Goal: Task Accomplishment & Management: Manage account settings

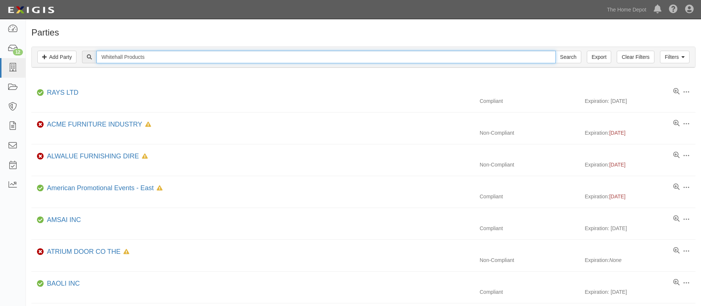
click at [260, 56] on input "Whitehall Products" at bounding box center [326, 57] width 459 height 13
paste input "Marlite, Inc."
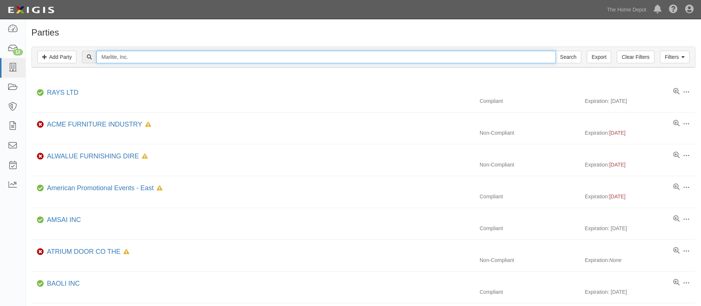
type input "Marlite, Inc."
click at [556, 51] on input "Search" at bounding box center [569, 57] width 26 height 13
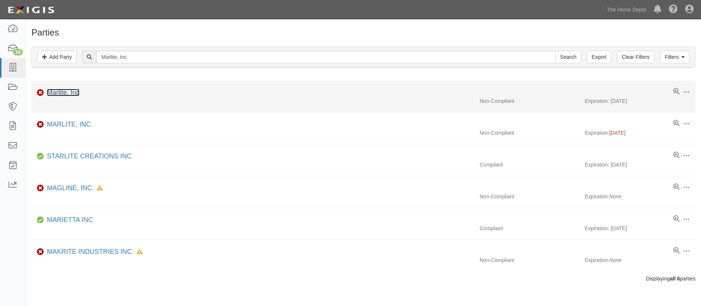
click at [62, 93] on link "Marlite, Inc" at bounding box center [63, 92] width 33 height 7
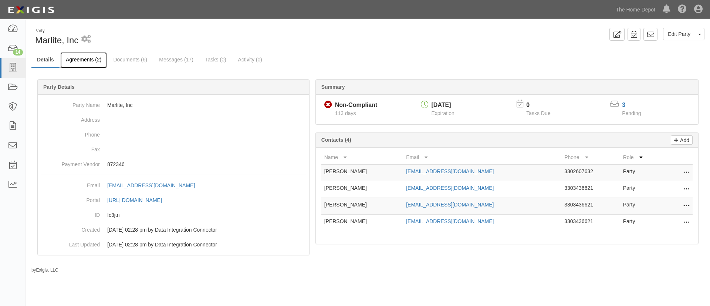
click at [91, 59] on link "Agreements (2)" at bounding box center [83, 60] width 47 height 16
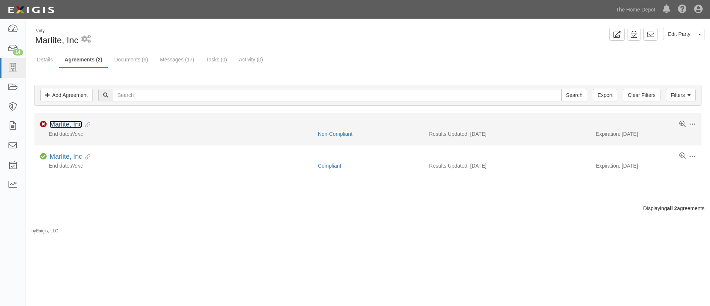
click at [71, 125] on link "Marlite, Inc" at bounding box center [66, 124] width 33 height 7
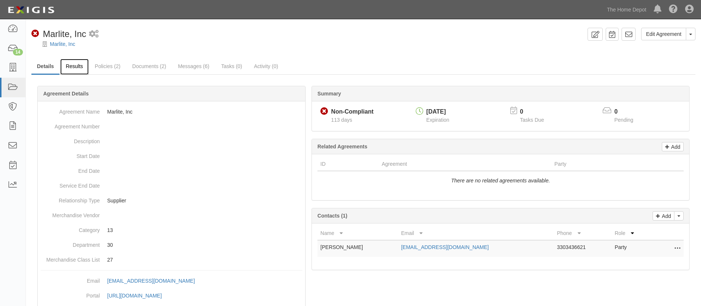
click at [75, 68] on link "Results" at bounding box center [74, 67] width 28 height 16
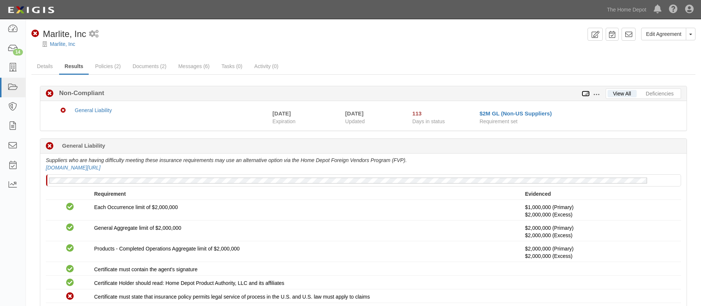
click at [589, 91] on icon at bounding box center [586, 93] width 8 height 5
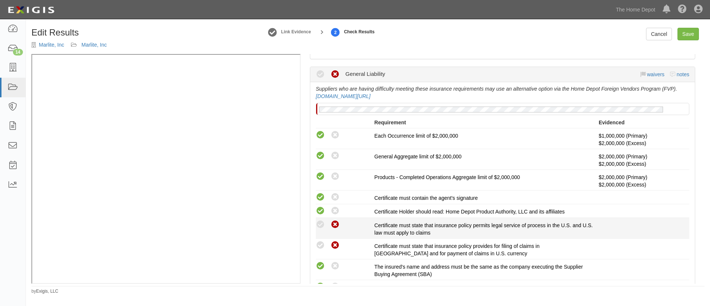
scroll to position [166, 0]
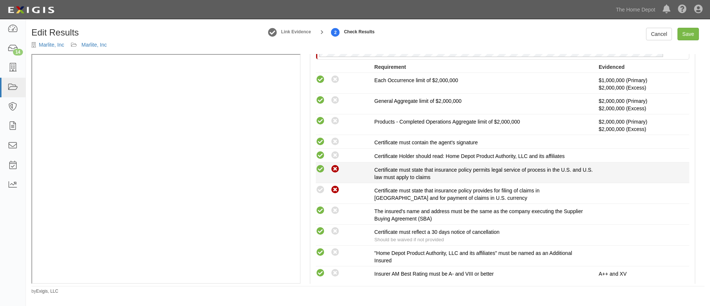
click at [321, 168] on icon at bounding box center [320, 169] width 9 height 9
radio input "true"
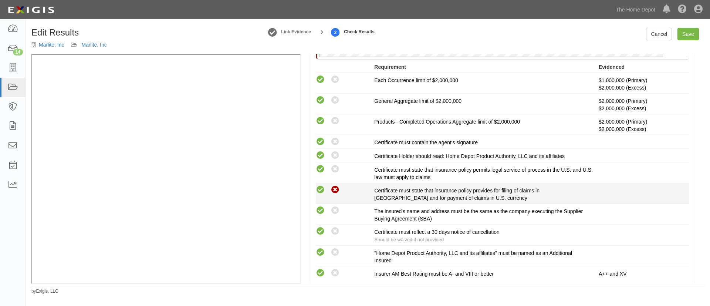
click at [318, 188] on icon at bounding box center [320, 189] width 9 height 9
radio input "true"
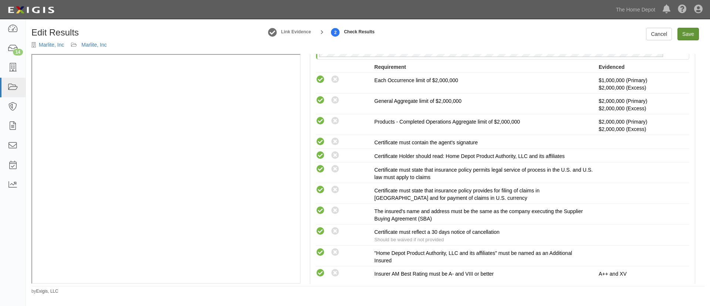
click at [683, 27] on div "Edit Results Marlite, Inc Marlite, Inc Link Evidence 2 Check Results Cancel Sav…" at bounding box center [368, 158] width 684 height 272
click at [686, 35] on link "Save" at bounding box center [687, 34] width 21 height 13
radio input "true"
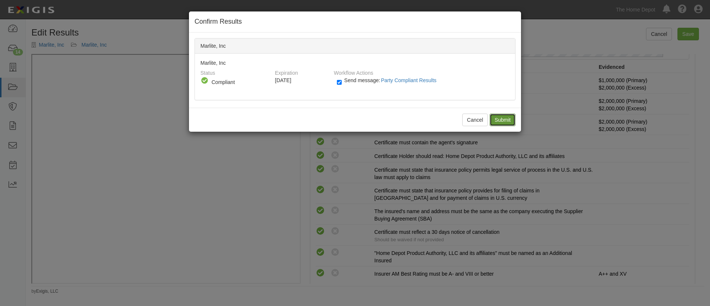
click at [508, 122] on input "Submit" at bounding box center [503, 120] width 26 height 13
